Goal: Task Accomplishment & Management: Manage account settings

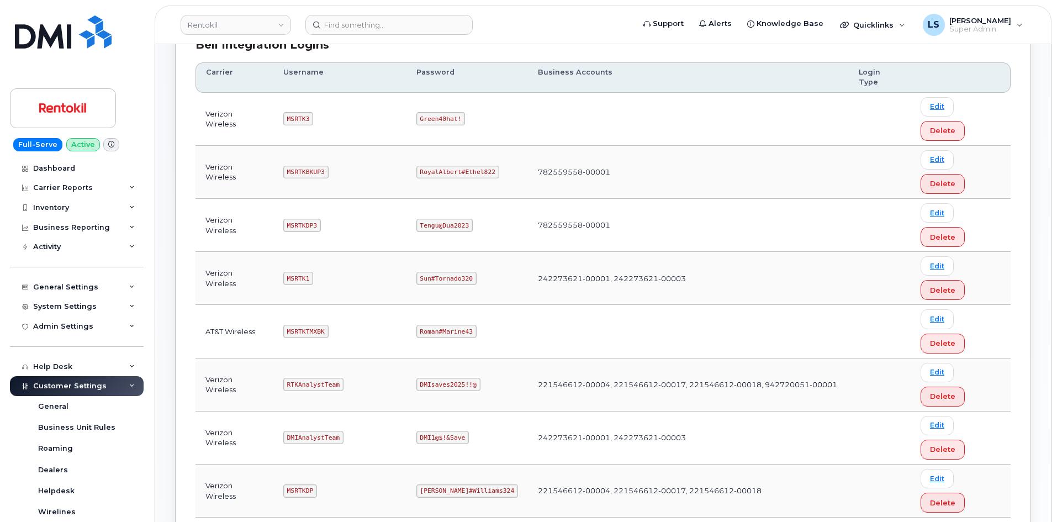
scroll to position [276, 0]
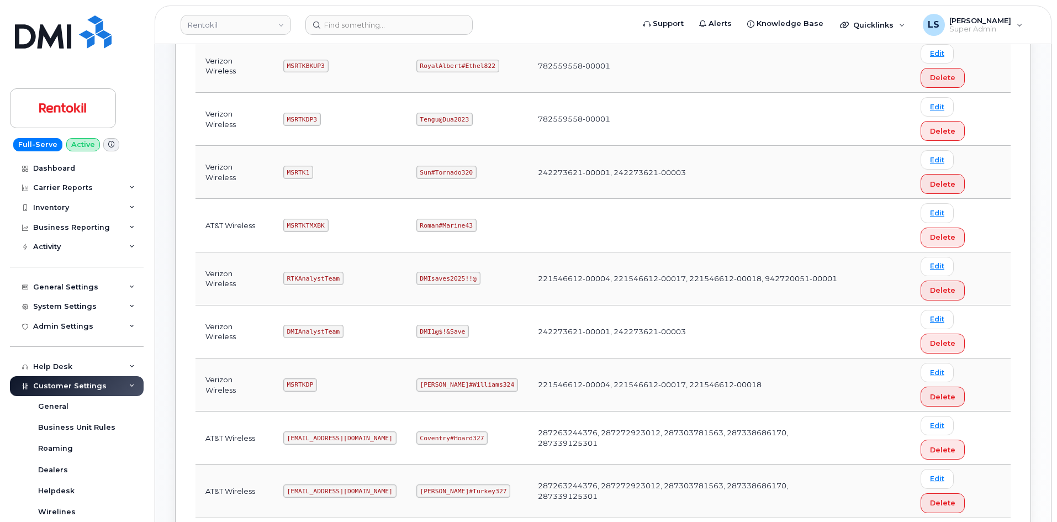
click at [433, 431] on code "Coventry#Hoard327" at bounding box center [452, 437] width 72 height 13
click at [441, 431] on code "Coventry#Hoard327" at bounding box center [452, 437] width 72 height 13
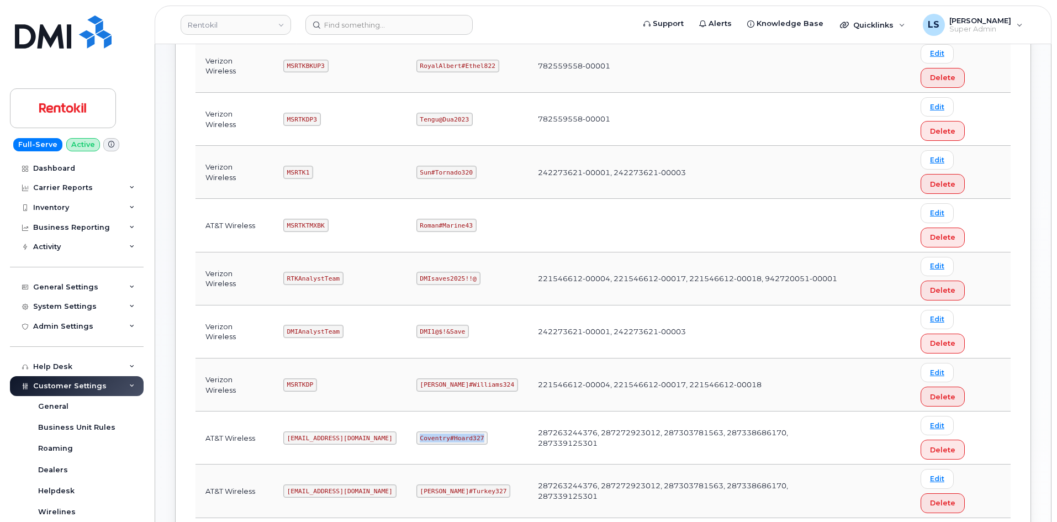
copy code "Coventry#Hoard327"
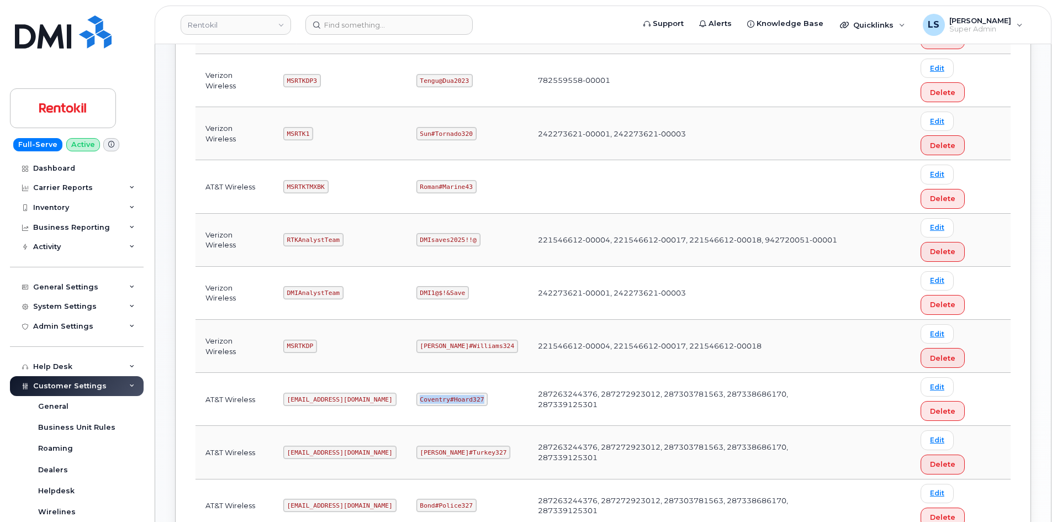
scroll to position [331, 0]
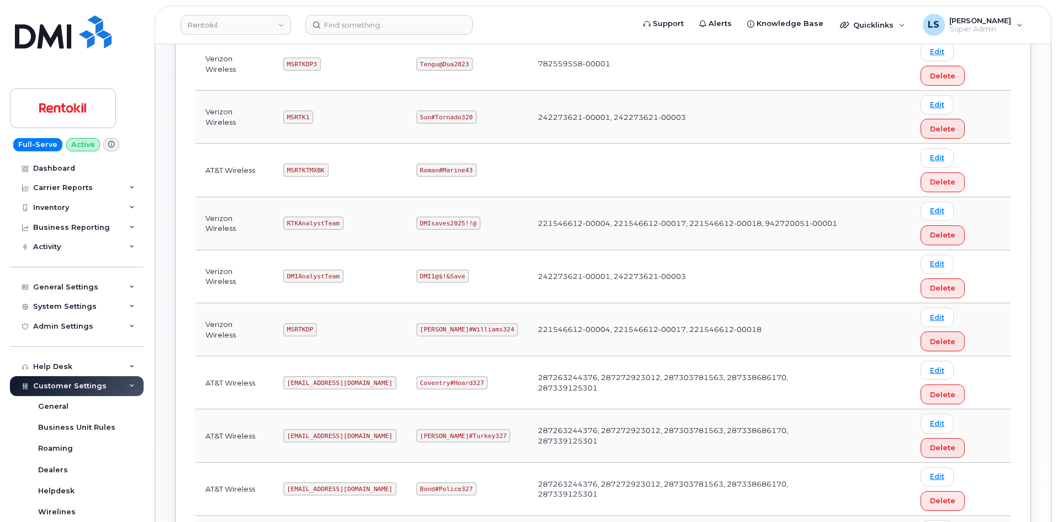
drag, startPoint x: 312, startPoint y: 374, endPoint x: 343, endPoint y: 393, distance: 36.9
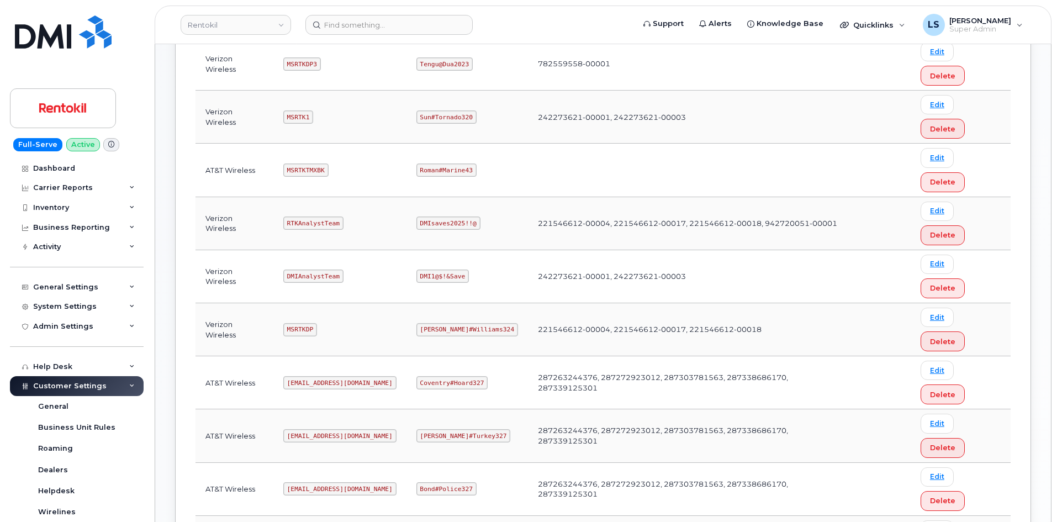
copy code "Butte#Tariffs43"
click at [315, 376] on code "[EMAIL_ADDRESS][DOMAIN_NAME]" at bounding box center [339, 382] width 113 height 13
click at [467, 376] on code "Coventry#Hoard327" at bounding box center [452, 382] width 72 height 13
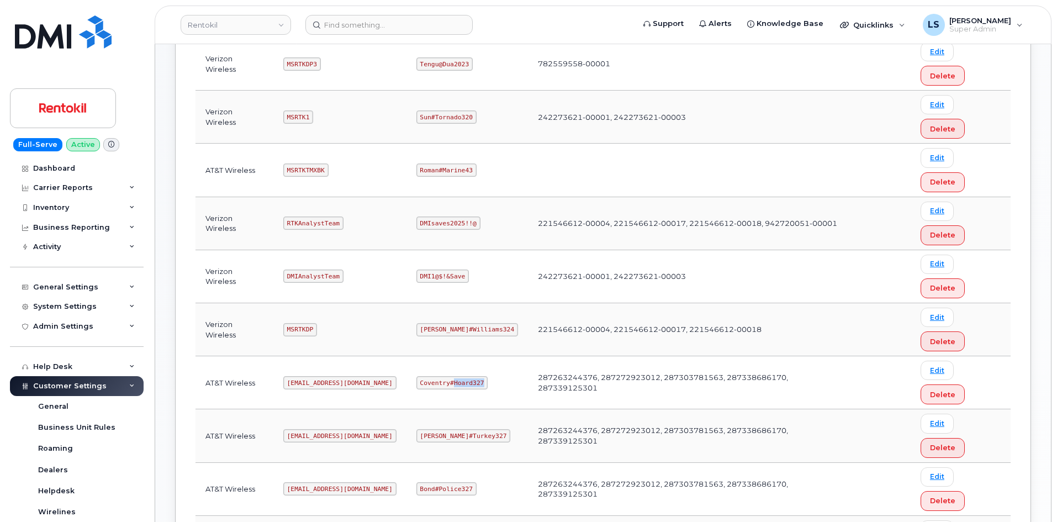
click at [466, 376] on code "Coventry#Hoard327" at bounding box center [452, 382] width 72 height 13
copy code "Coventry#Hoard327"
